Goal: Task Accomplishment & Management: Manage account settings

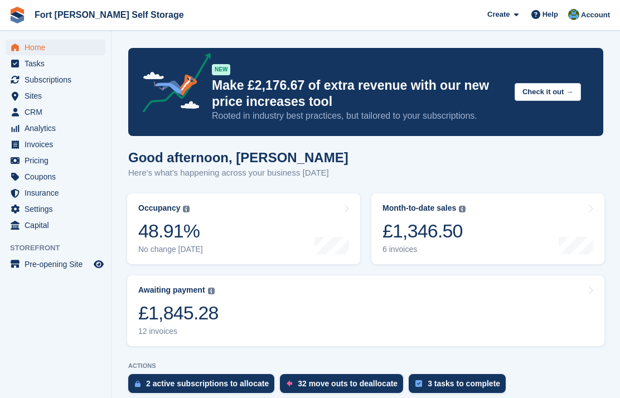
click at [414, 234] on div "£1,346.50" at bounding box center [424, 231] width 83 height 23
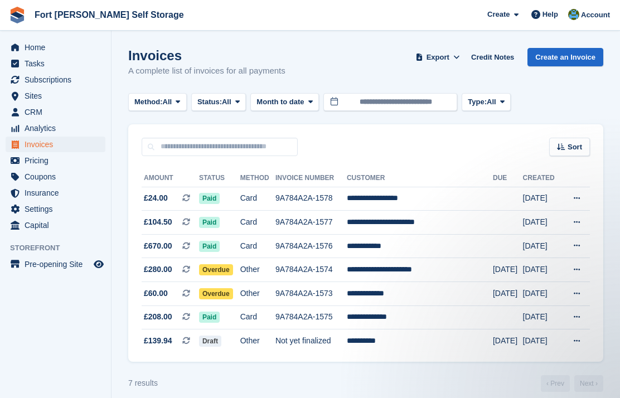
click at [494, 257] on td at bounding box center [508, 246] width 30 height 24
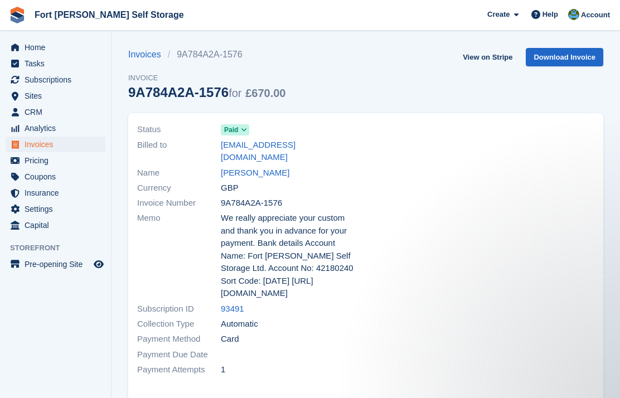
click at [28, 47] on span "Home" at bounding box center [58, 48] width 67 height 16
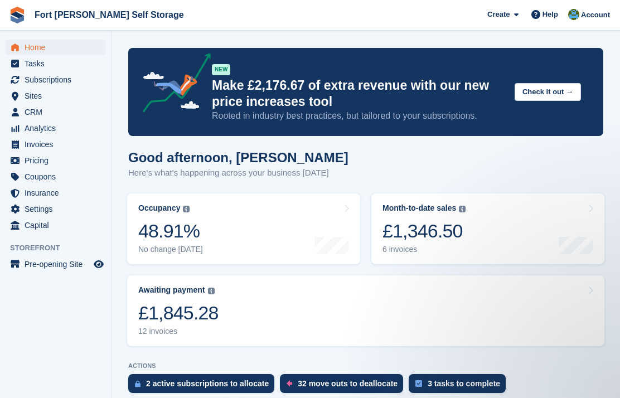
click at [419, 230] on div "£1,346.50" at bounding box center [424, 231] width 83 height 23
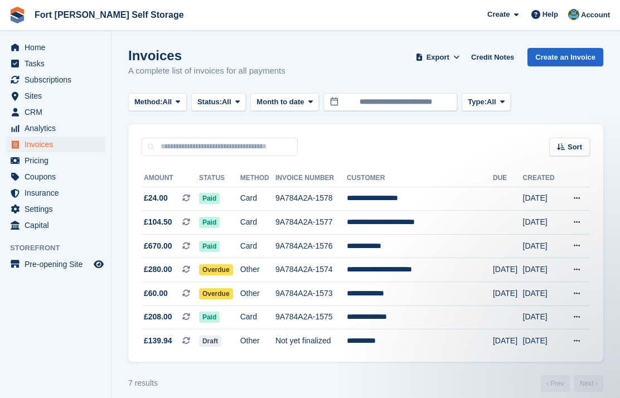
click at [232, 266] on span "Overdue" at bounding box center [216, 269] width 34 height 11
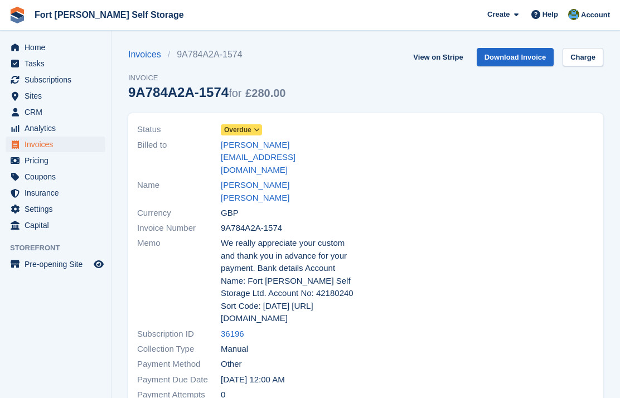
click at [260, 132] on icon at bounding box center [257, 130] width 6 height 7
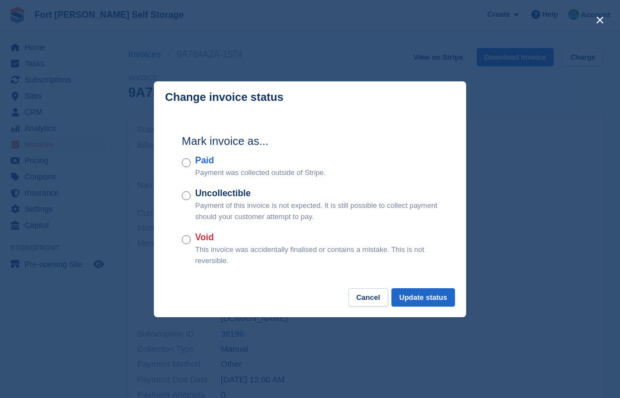
click at [426, 301] on button "Update status" at bounding box center [424, 297] width 64 height 18
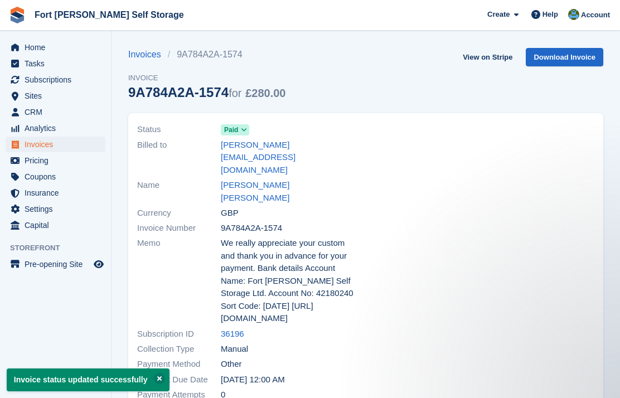
click at [30, 47] on span "Home" at bounding box center [58, 48] width 67 height 16
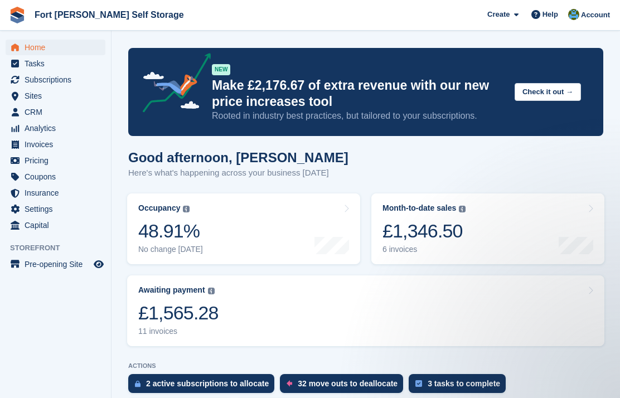
click at [434, 234] on div "£1,346.50" at bounding box center [424, 231] width 83 height 23
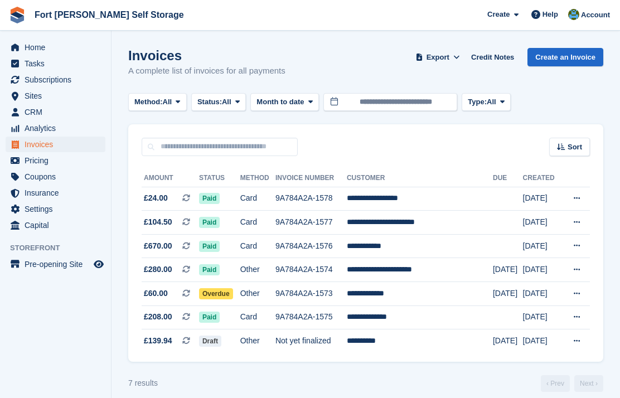
click at [233, 293] on span "Overdue" at bounding box center [216, 293] width 34 height 11
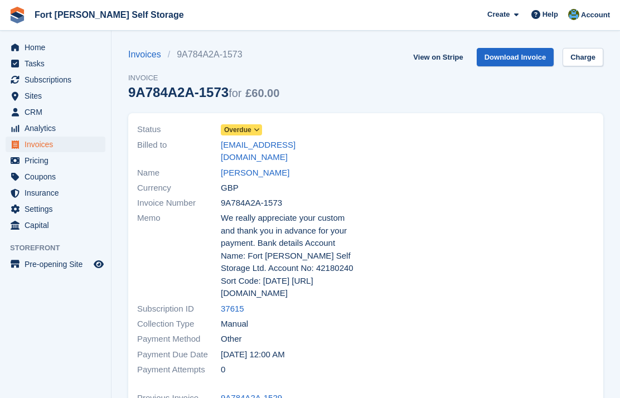
click at [258, 128] on icon at bounding box center [257, 130] width 6 height 7
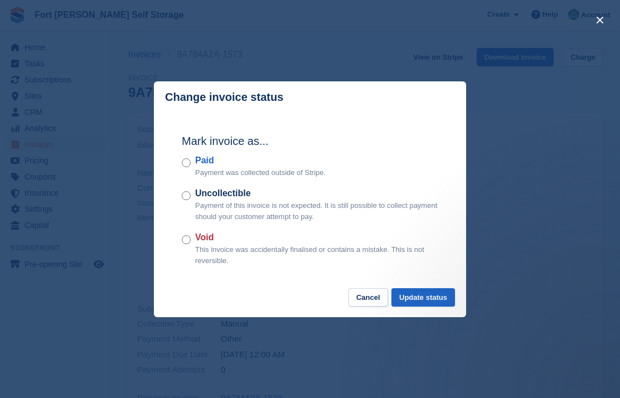
click at [427, 298] on button "Update status" at bounding box center [424, 297] width 64 height 18
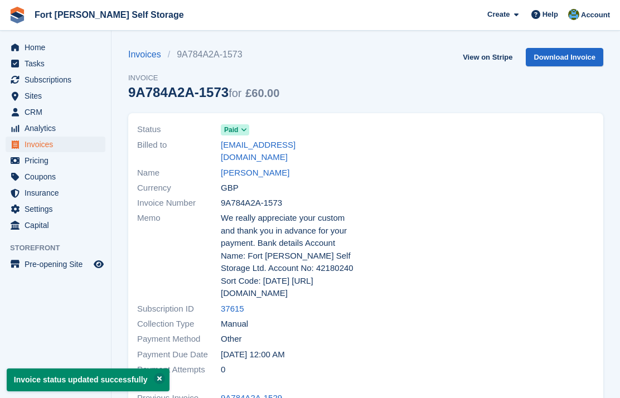
click at [36, 49] on span "Home" at bounding box center [58, 48] width 67 height 16
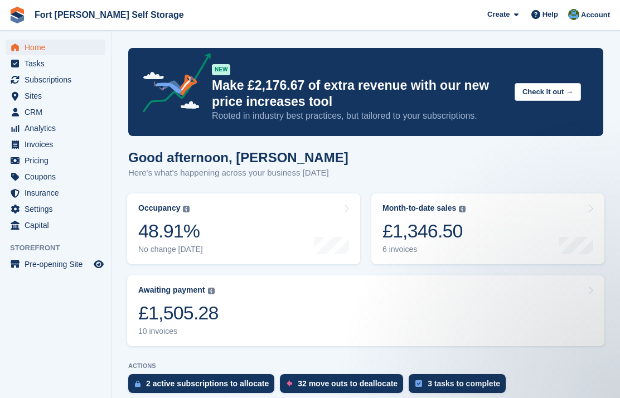
click at [449, 231] on div "£1,346.50" at bounding box center [424, 231] width 83 height 23
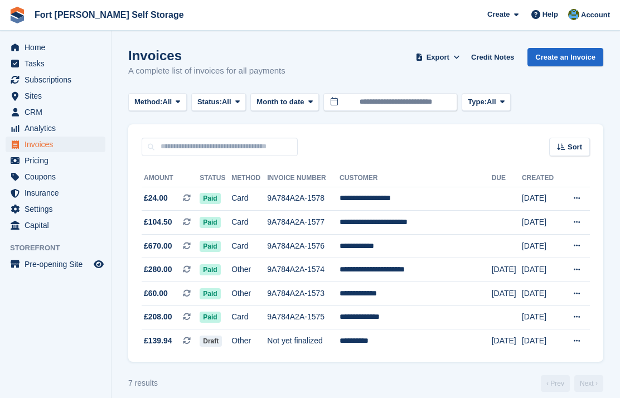
click at [406, 276] on td "**********" at bounding box center [416, 270] width 152 height 24
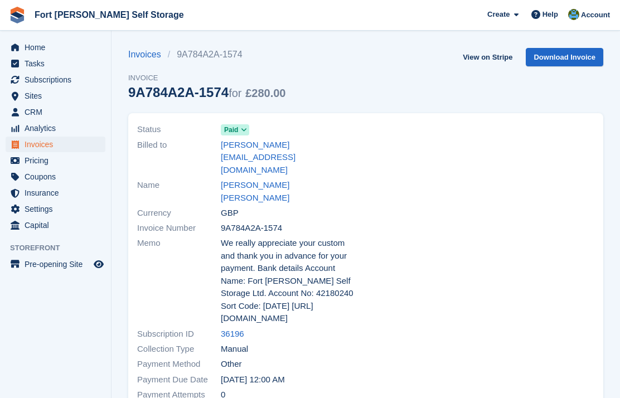
click at [239, 130] on span "Paid" at bounding box center [235, 129] width 28 height 11
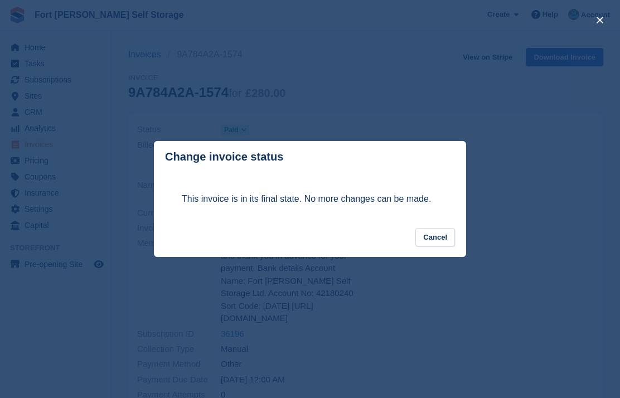
click at [427, 242] on button "Cancel" at bounding box center [436, 237] width 40 height 18
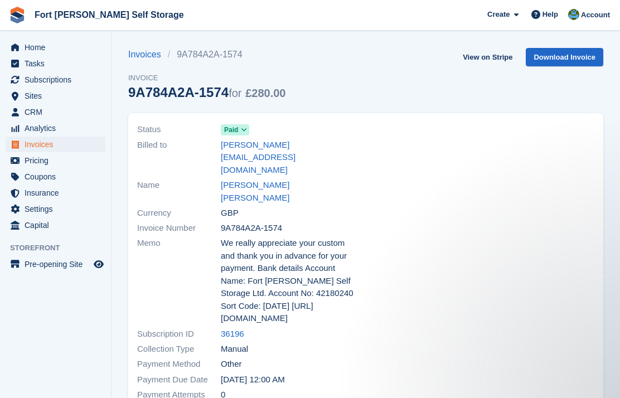
click at [35, 46] on span "Home" at bounding box center [58, 48] width 67 height 16
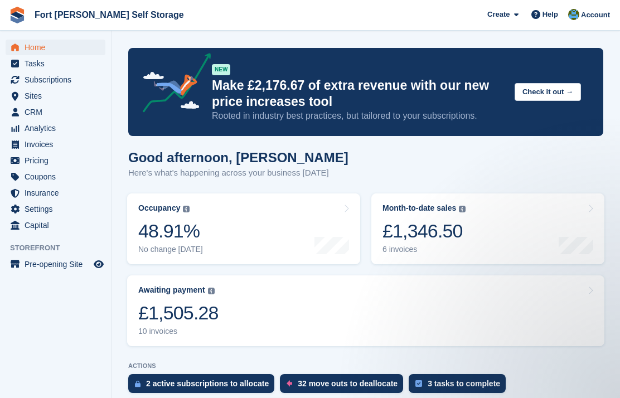
click at [324, 317] on link "Awaiting payment The total outstanding balance on all open invoices. £1,505.28 …" at bounding box center [366, 311] width 478 height 71
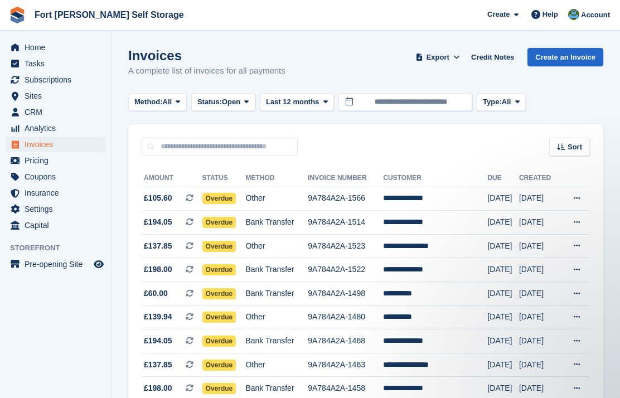
click at [225, 200] on span "Overdue" at bounding box center [220, 198] width 34 height 11
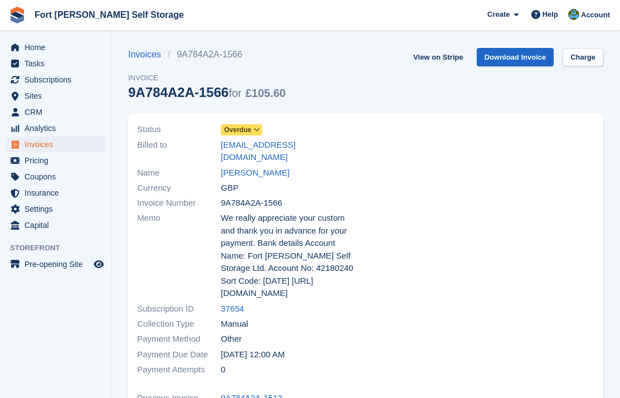
click at [259, 132] on icon at bounding box center [257, 130] width 6 height 7
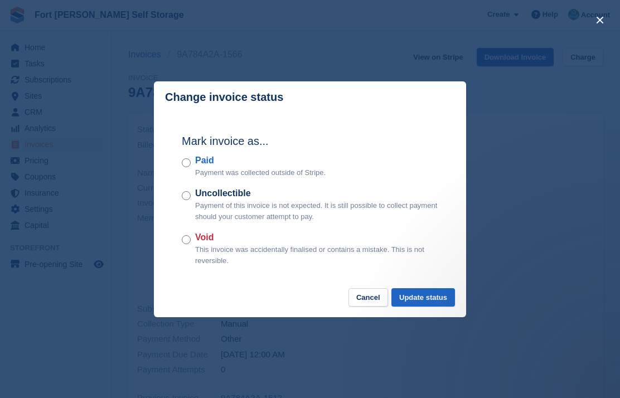
click at [115, 209] on div "close" at bounding box center [310, 199] width 620 height 398
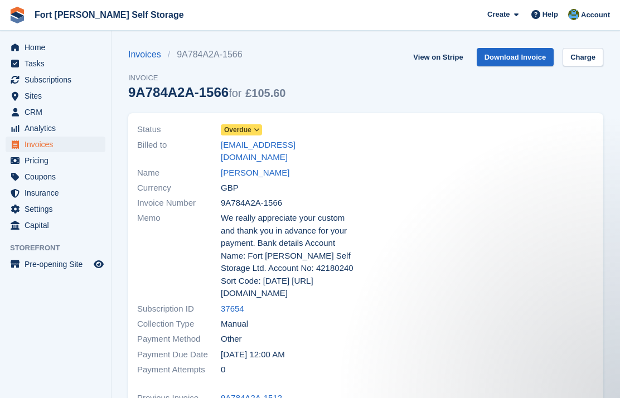
click at [246, 131] on span "Overdue" at bounding box center [237, 130] width 27 height 10
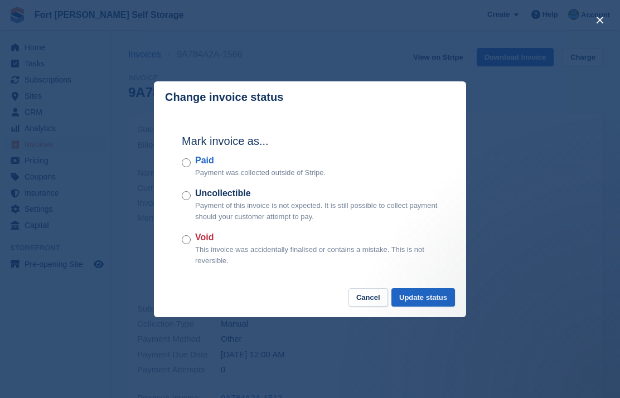
click at [422, 303] on button "Update status" at bounding box center [424, 297] width 64 height 18
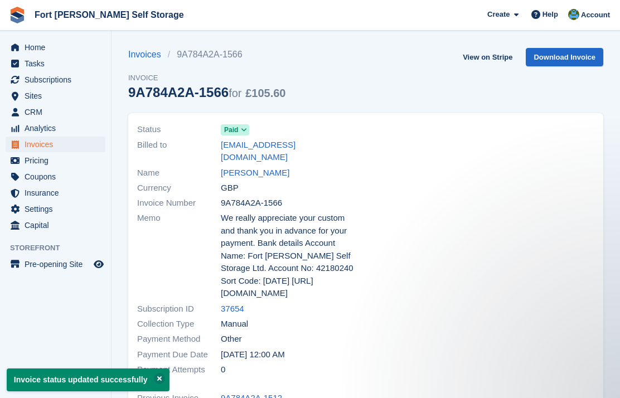
click at [31, 52] on span "Home" at bounding box center [58, 48] width 67 height 16
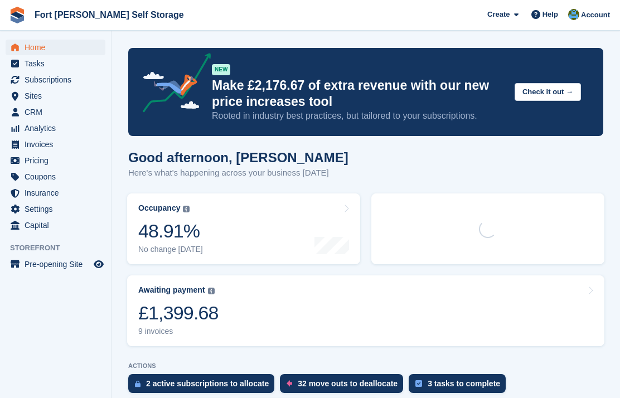
click at [176, 311] on div "£1,399.68" at bounding box center [178, 313] width 80 height 23
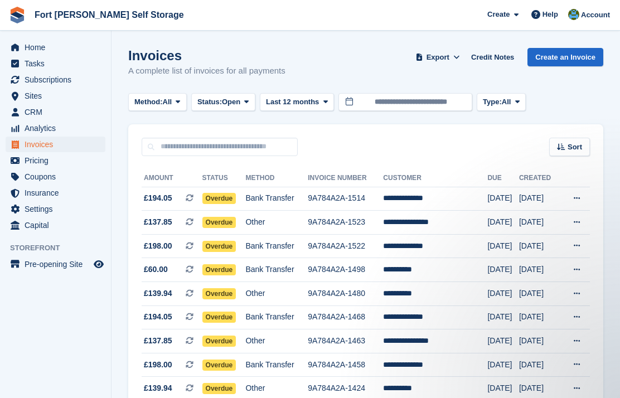
click at [573, 195] on button at bounding box center [577, 198] width 21 height 17
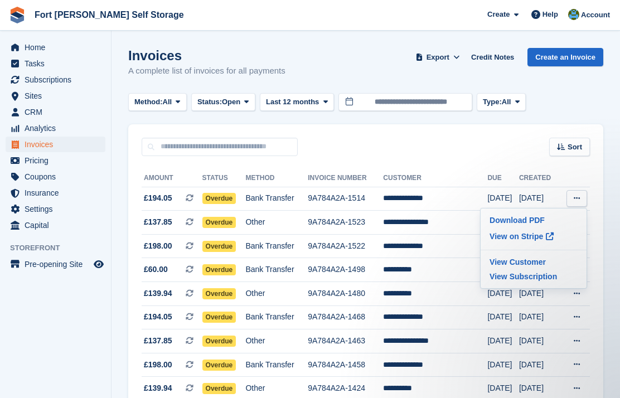
click at [512, 283] on p "View Subscription" at bounding box center [533, 276] width 97 height 15
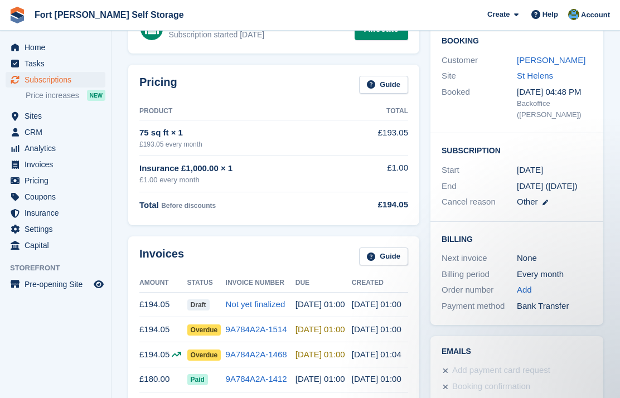
click at [200, 305] on span "Draft" at bounding box center [198, 305] width 22 height 11
click at [201, 300] on span "Draft" at bounding box center [198, 305] width 22 height 11
click at [34, 49] on span "Home" at bounding box center [58, 48] width 67 height 16
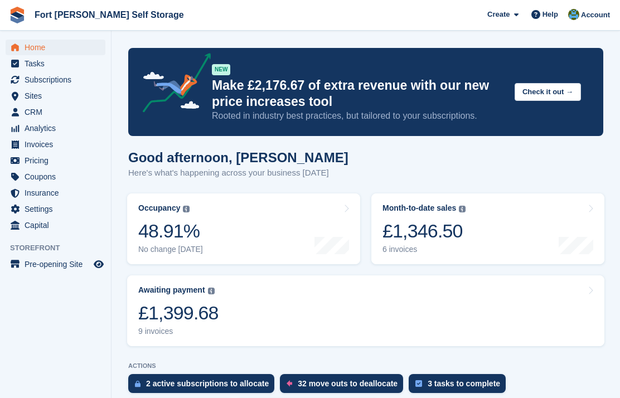
click at [160, 316] on div "£1,399.68" at bounding box center [178, 313] width 80 height 23
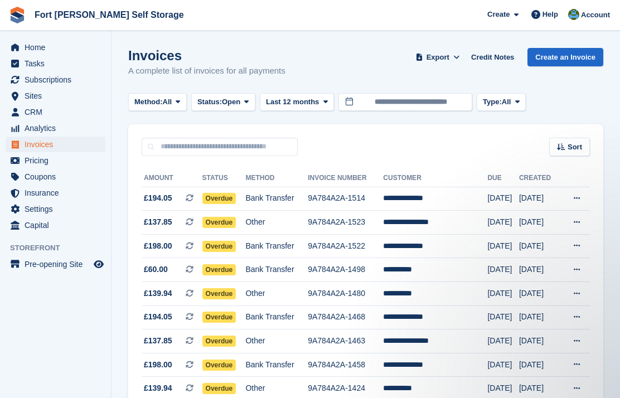
click at [40, 50] on span "Home" at bounding box center [58, 48] width 67 height 16
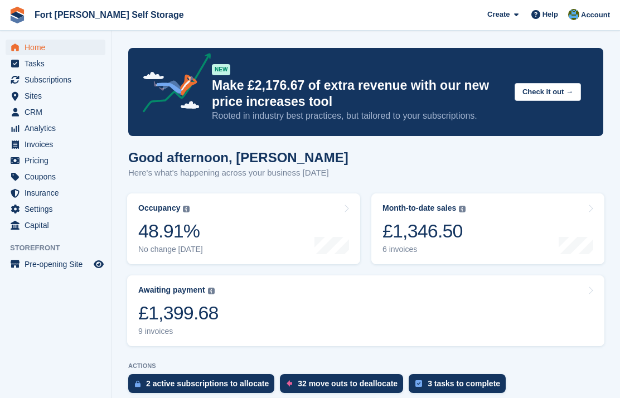
click at [161, 310] on div "£1,399.68" at bounding box center [178, 313] width 80 height 23
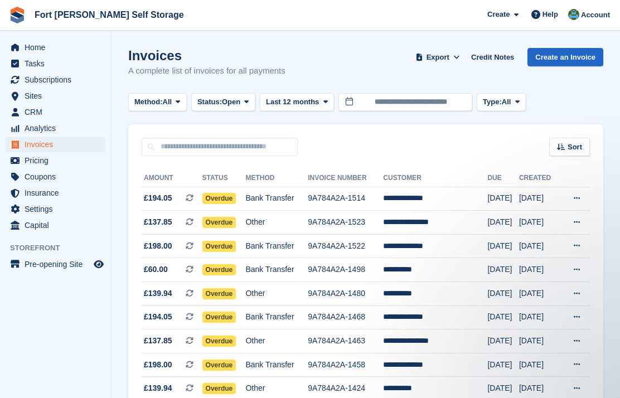
click at [30, 56] on span "Tasks" at bounding box center [58, 64] width 67 height 16
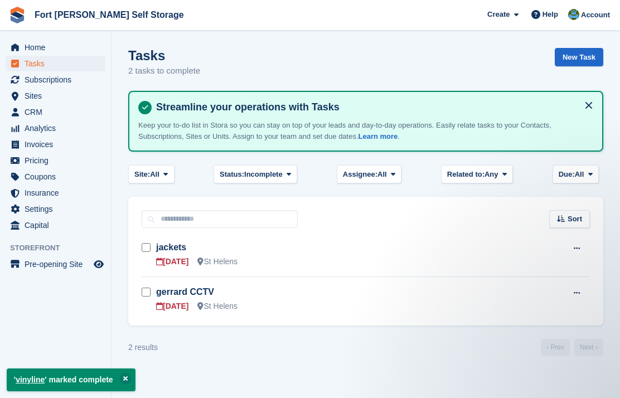
click at [28, 46] on span "Home" at bounding box center [58, 48] width 67 height 16
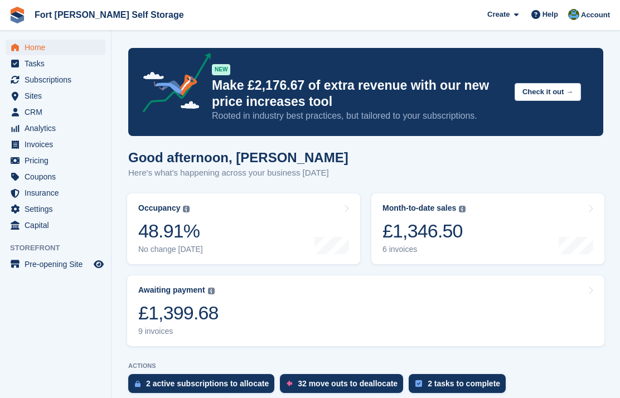
click at [413, 233] on div "£1,346.50" at bounding box center [424, 231] width 83 height 23
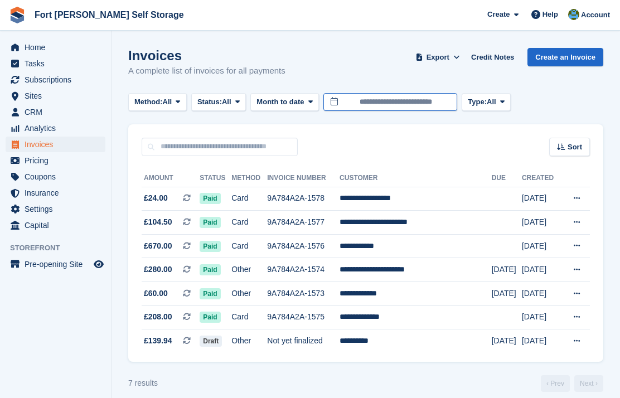
click at [380, 105] on body "Fort [PERSON_NAME] Self Storage Create Subscription Invoice Contact Deal Discou…" at bounding box center [310, 204] width 620 height 409
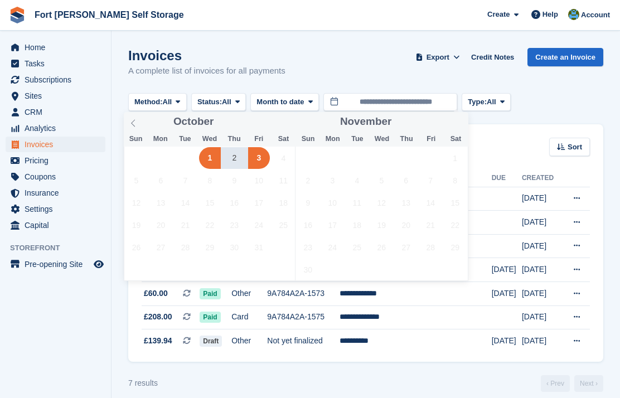
click at [129, 126] on icon at bounding box center [133, 123] width 8 height 8
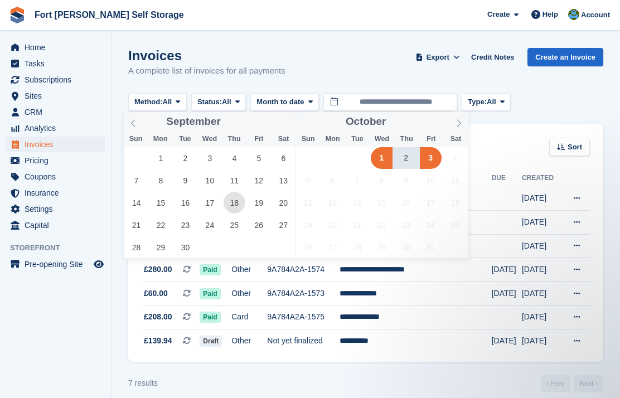
click at [232, 204] on span "18" at bounding box center [235, 203] width 22 height 22
click at [435, 158] on span "3" at bounding box center [431, 158] width 22 height 22
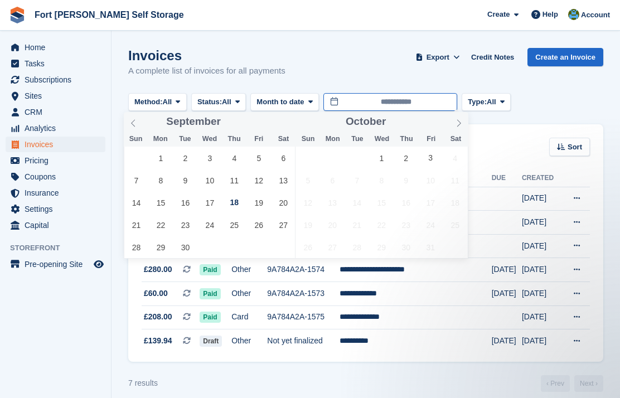
type input "**********"
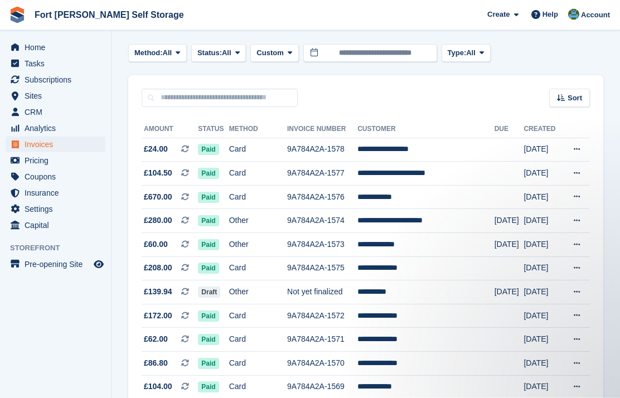
scroll to position [49, 0]
click at [142, 340] on span "£62.00 This is a recurring subscription invoice." at bounding box center [170, 340] width 56 height 12
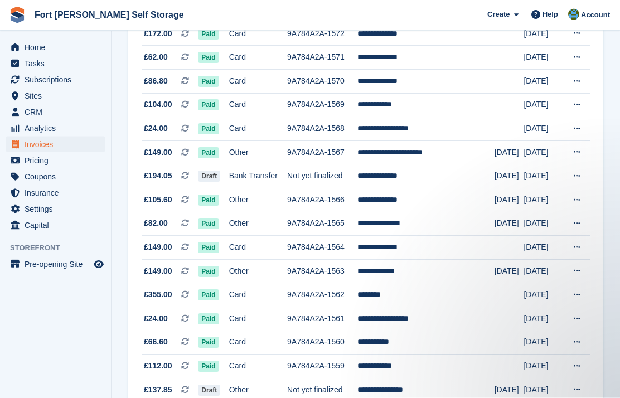
scroll to position [331, 0]
click at [198, 70] on td "£86.80 This is a recurring subscription invoice." at bounding box center [170, 82] width 56 height 24
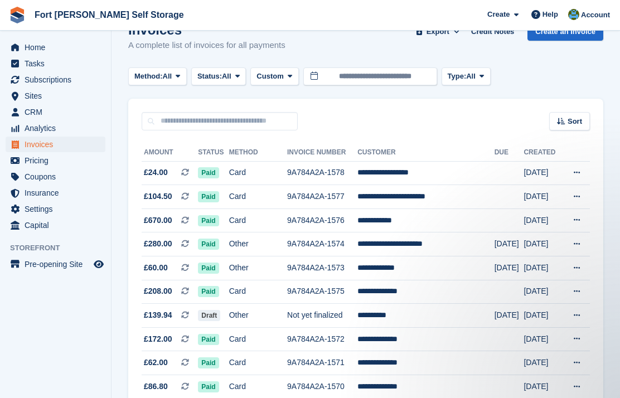
scroll to position [0, 0]
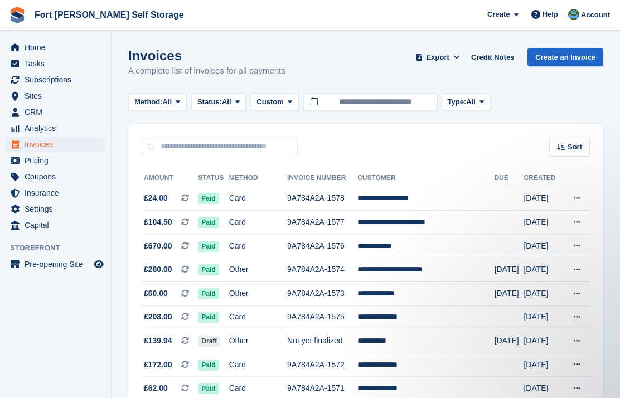
click at [404, 200] on td "**********" at bounding box center [426, 199] width 137 height 24
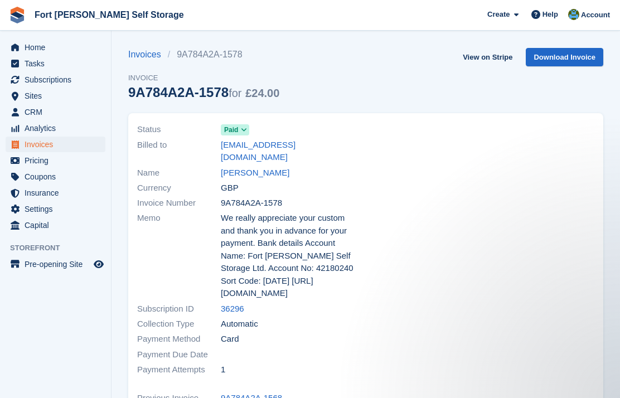
click at [268, 167] on link "Christian Nardelli" at bounding box center [255, 173] width 69 height 13
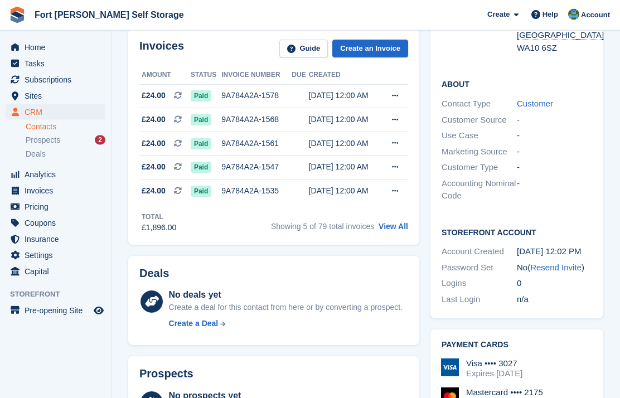
scroll to position [219, 0]
click at [401, 226] on link "View All" at bounding box center [394, 227] width 30 height 9
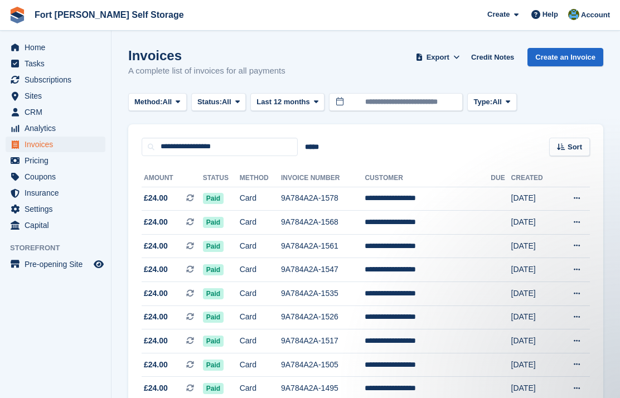
click at [33, 57] on span "Tasks" at bounding box center [58, 64] width 67 height 16
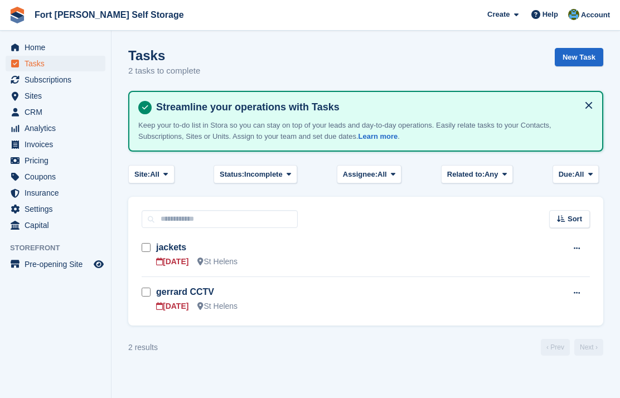
click at [40, 47] on span "Home" at bounding box center [58, 48] width 67 height 16
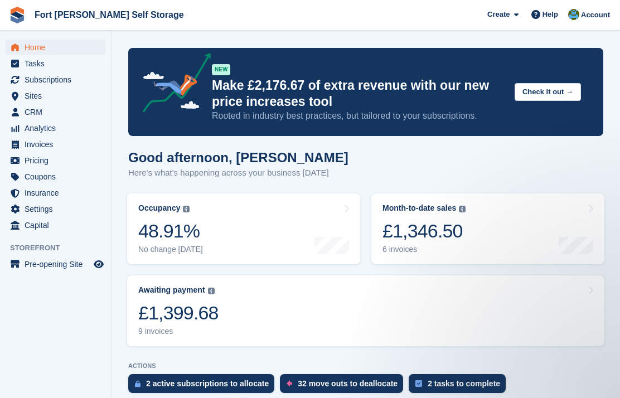
click at [229, 306] on link "Awaiting payment The total outstanding balance on all open invoices. £1,399.68 …" at bounding box center [366, 311] width 478 height 71
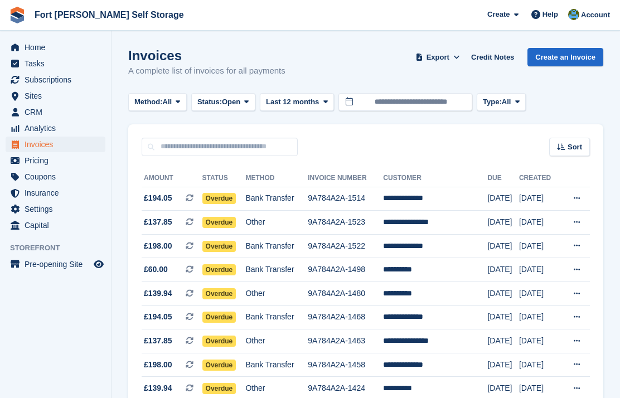
click at [44, 49] on span "Home" at bounding box center [58, 48] width 67 height 16
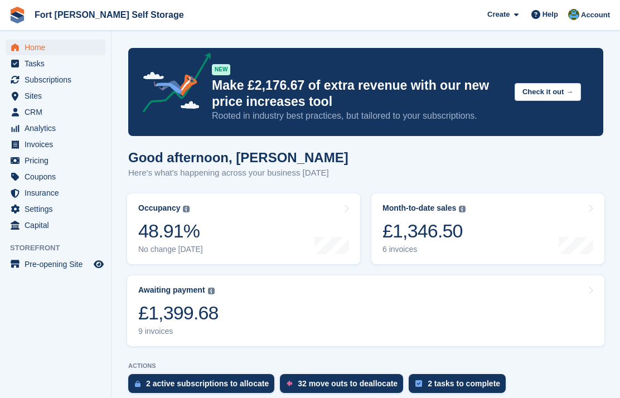
click at [441, 234] on div "£1,346.50" at bounding box center [424, 231] width 83 height 23
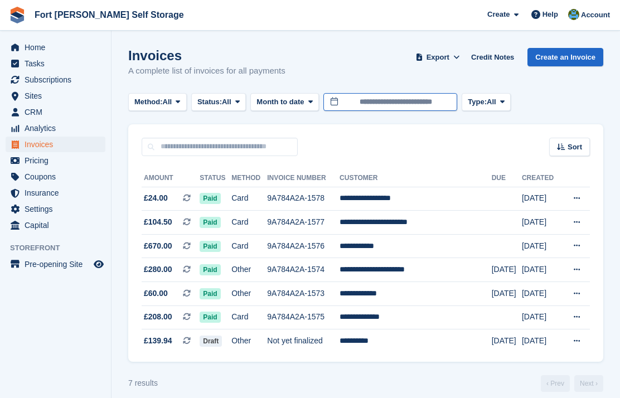
click at [425, 99] on input "**********" at bounding box center [391, 102] width 134 height 18
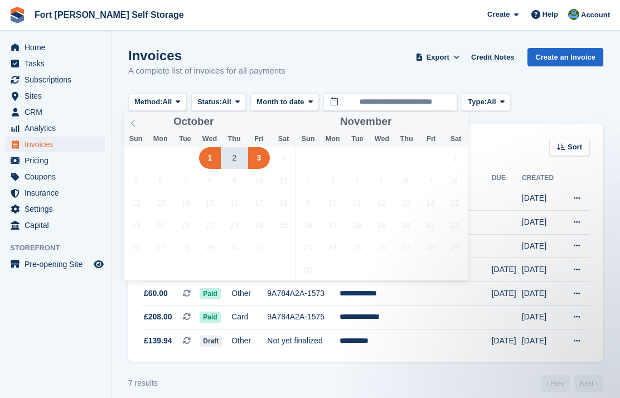
click at [137, 119] on span at bounding box center [133, 121] width 19 height 19
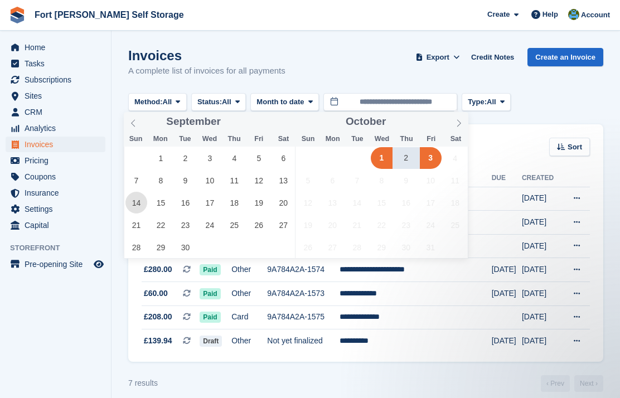
click at [139, 204] on span "14" at bounding box center [137, 203] width 22 height 22
click at [436, 157] on span "3" at bounding box center [431, 158] width 22 height 22
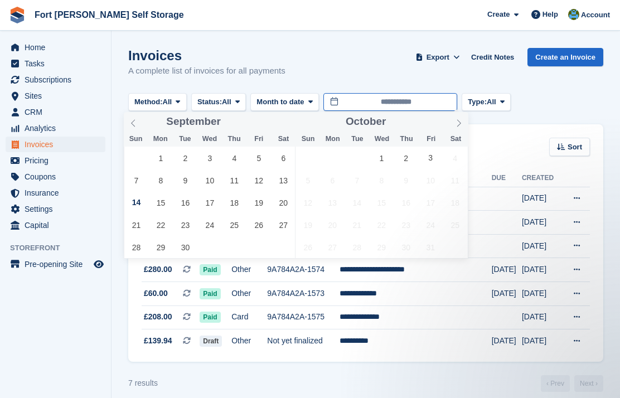
type input "**********"
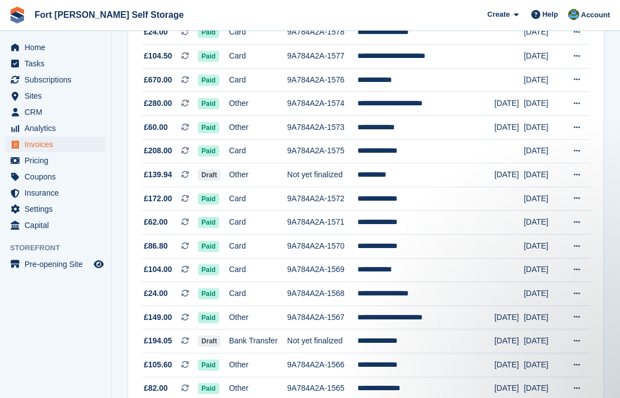
scroll to position [211, 0]
